Goal: Task Accomplishment & Management: Manage account settings

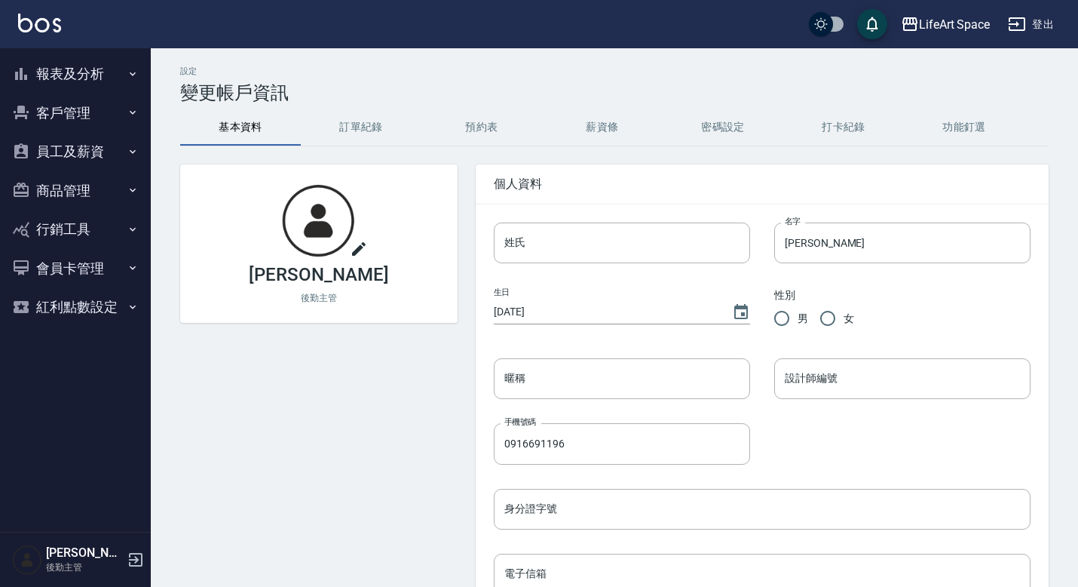
click at [49, 149] on button "員工及薪資" at bounding box center [75, 151] width 139 height 39
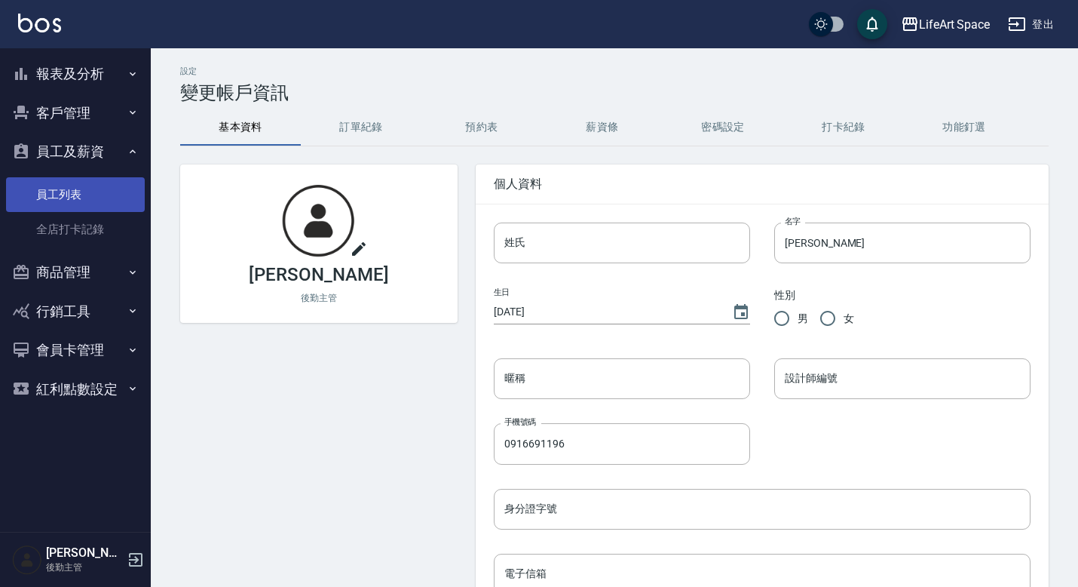
click at [83, 198] on link "員工列表" at bounding box center [75, 194] width 139 height 35
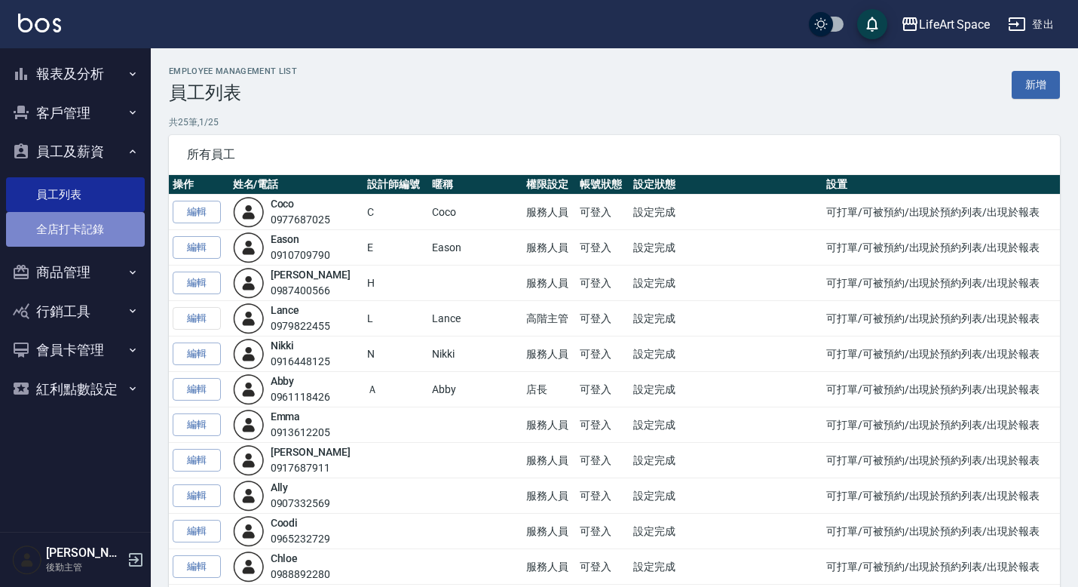
click at [77, 225] on link "全店打卡記錄" at bounding box center [75, 229] width 139 height 35
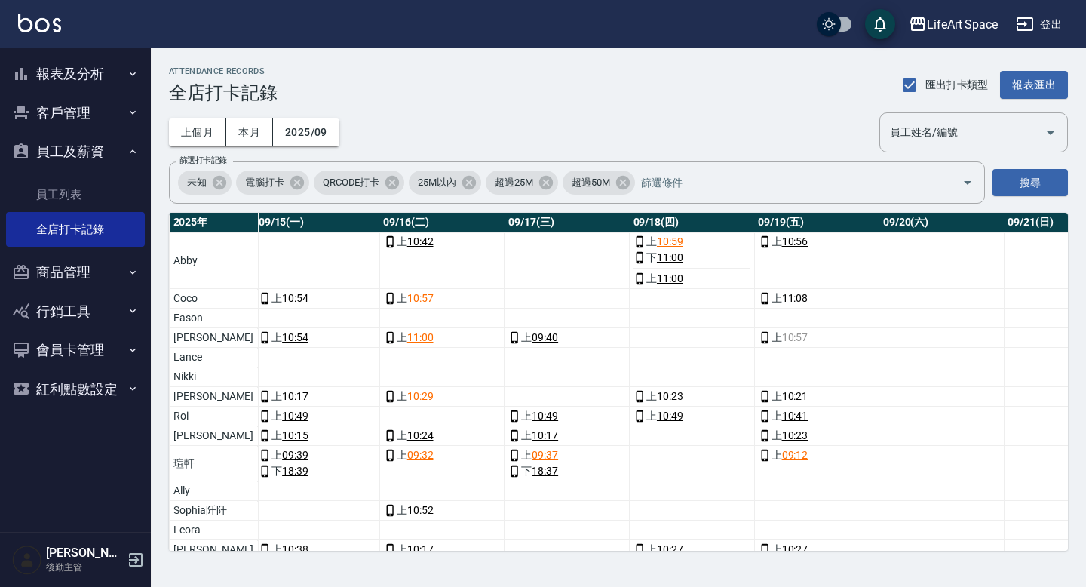
scroll to position [0, 2025]
